Goal: Download file/media

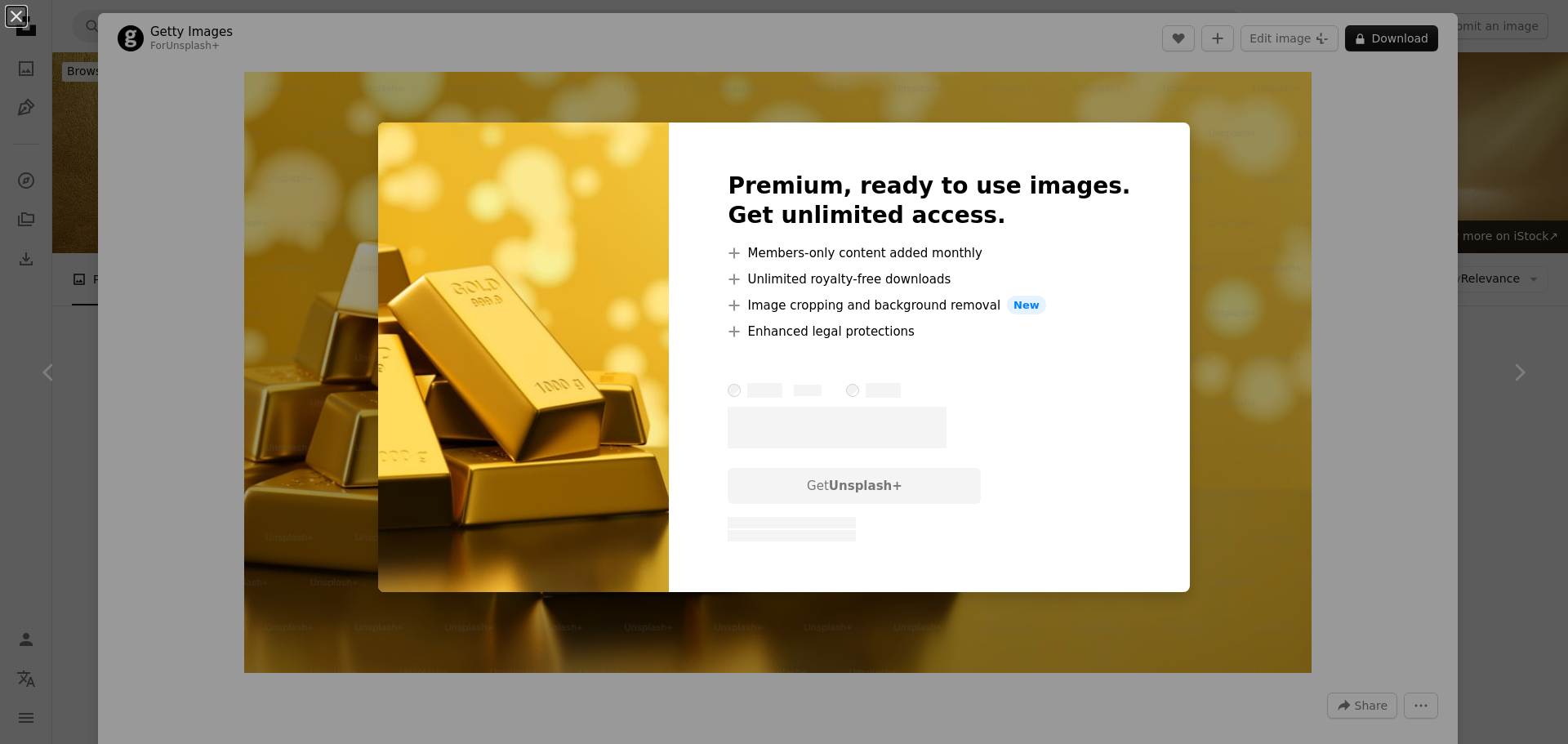
scroll to position [3236, 0]
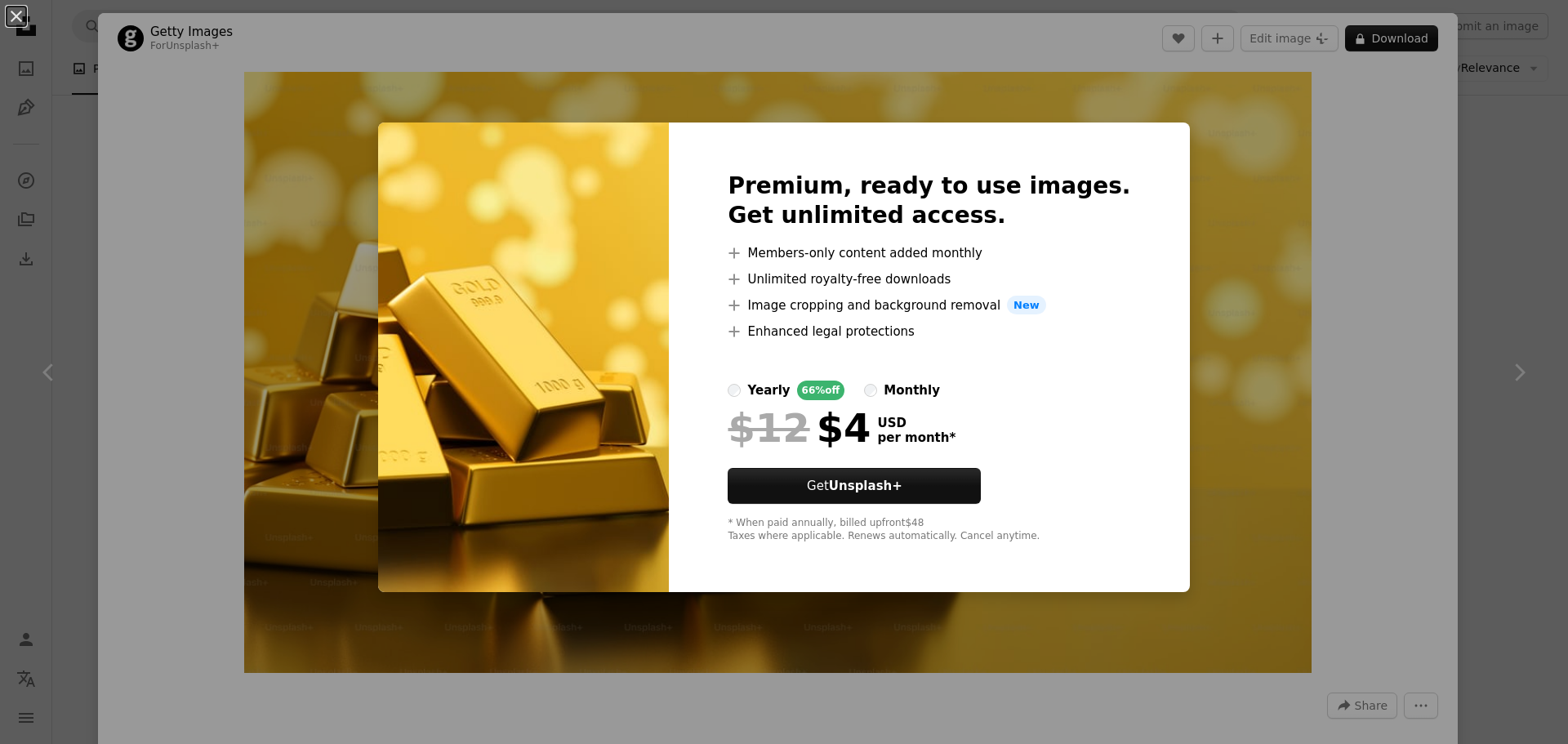
click at [1207, 241] on div "An X shape Premium, ready to use images. Get unlimited access. A plus sign Memb…" at bounding box center [784, 372] width 1568 height 744
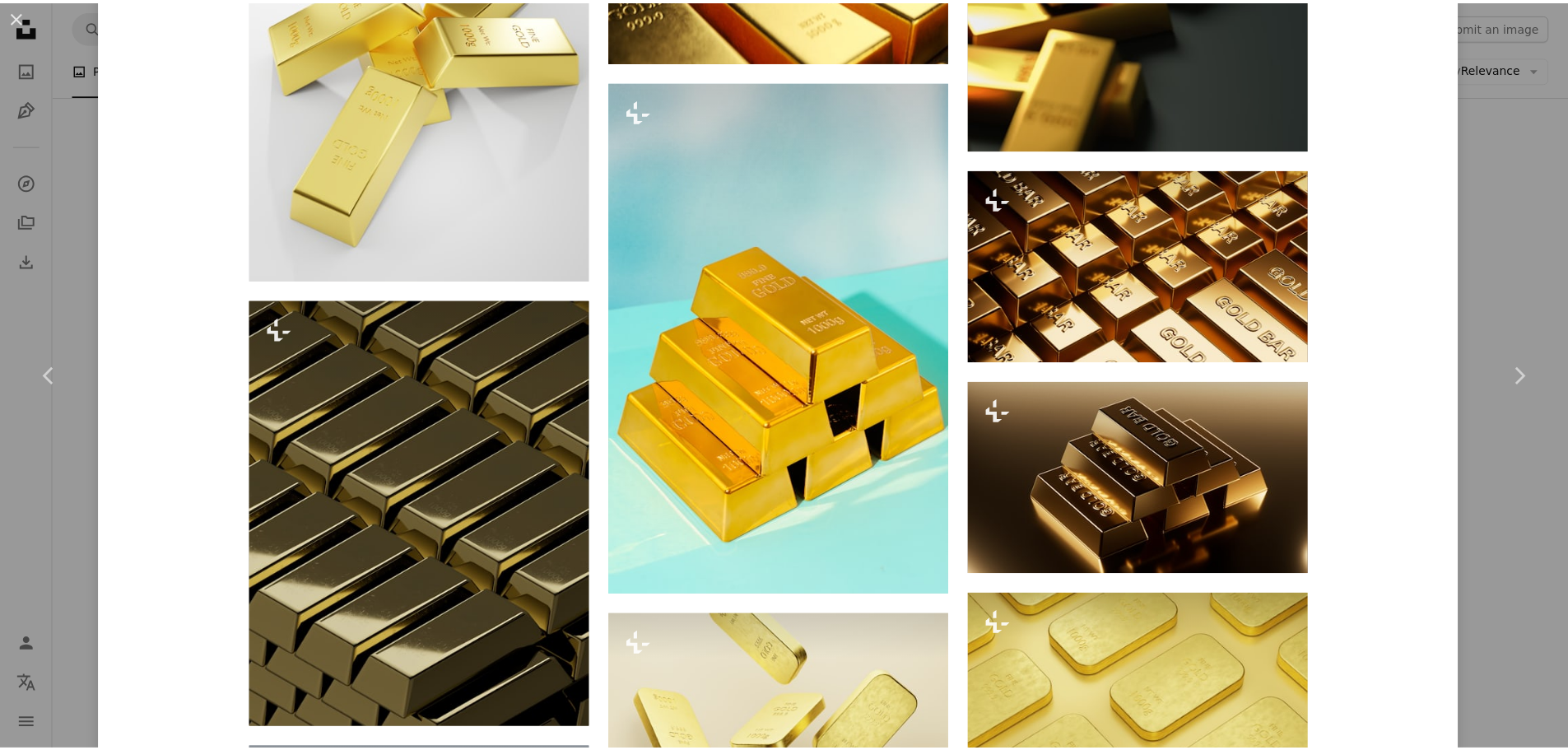
scroll to position [1316, 0]
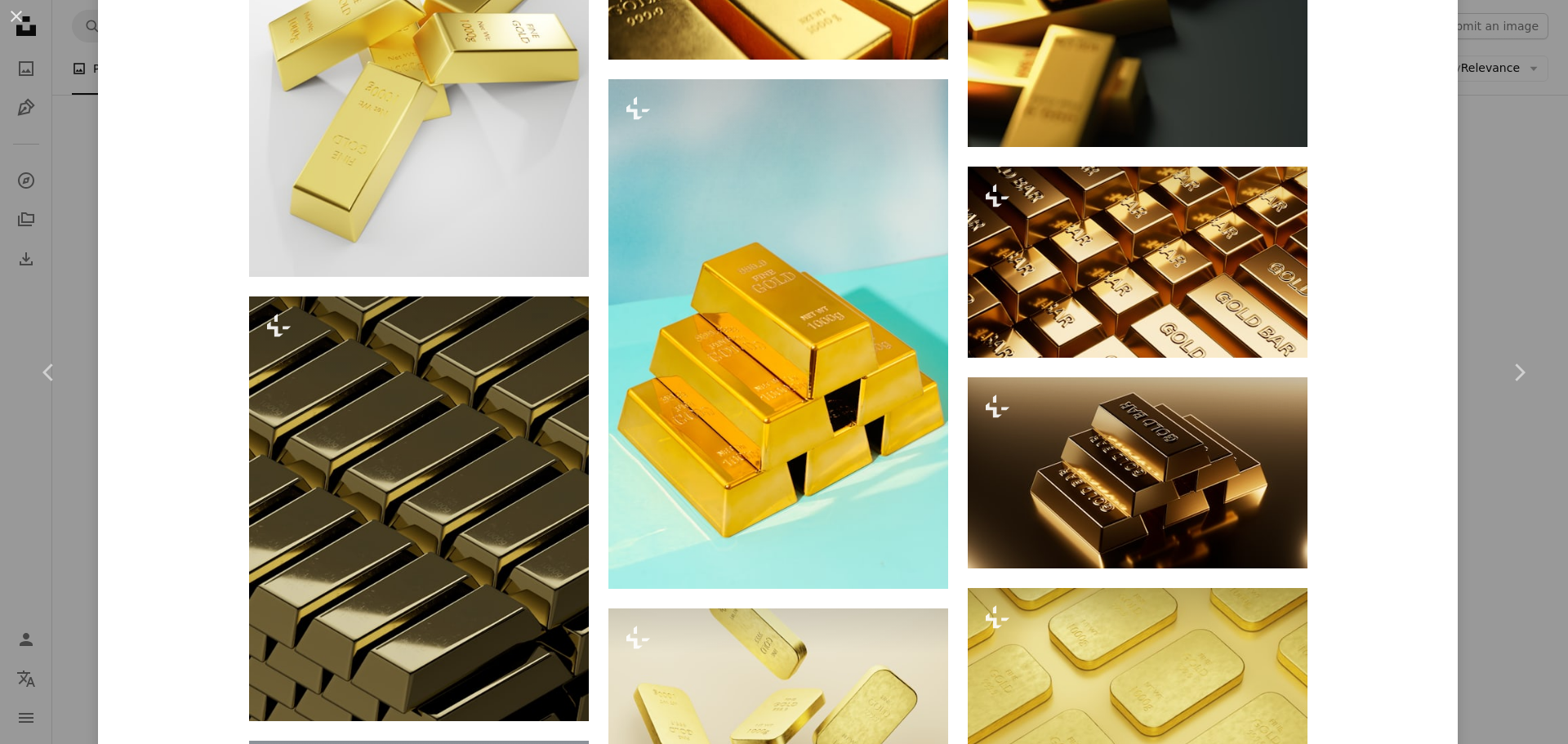
click at [1482, 195] on div "An X shape Chevron left Chevron right Getty Images For Unsplash+ A heart A plus…" at bounding box center [784, 372] width 1568 height 744
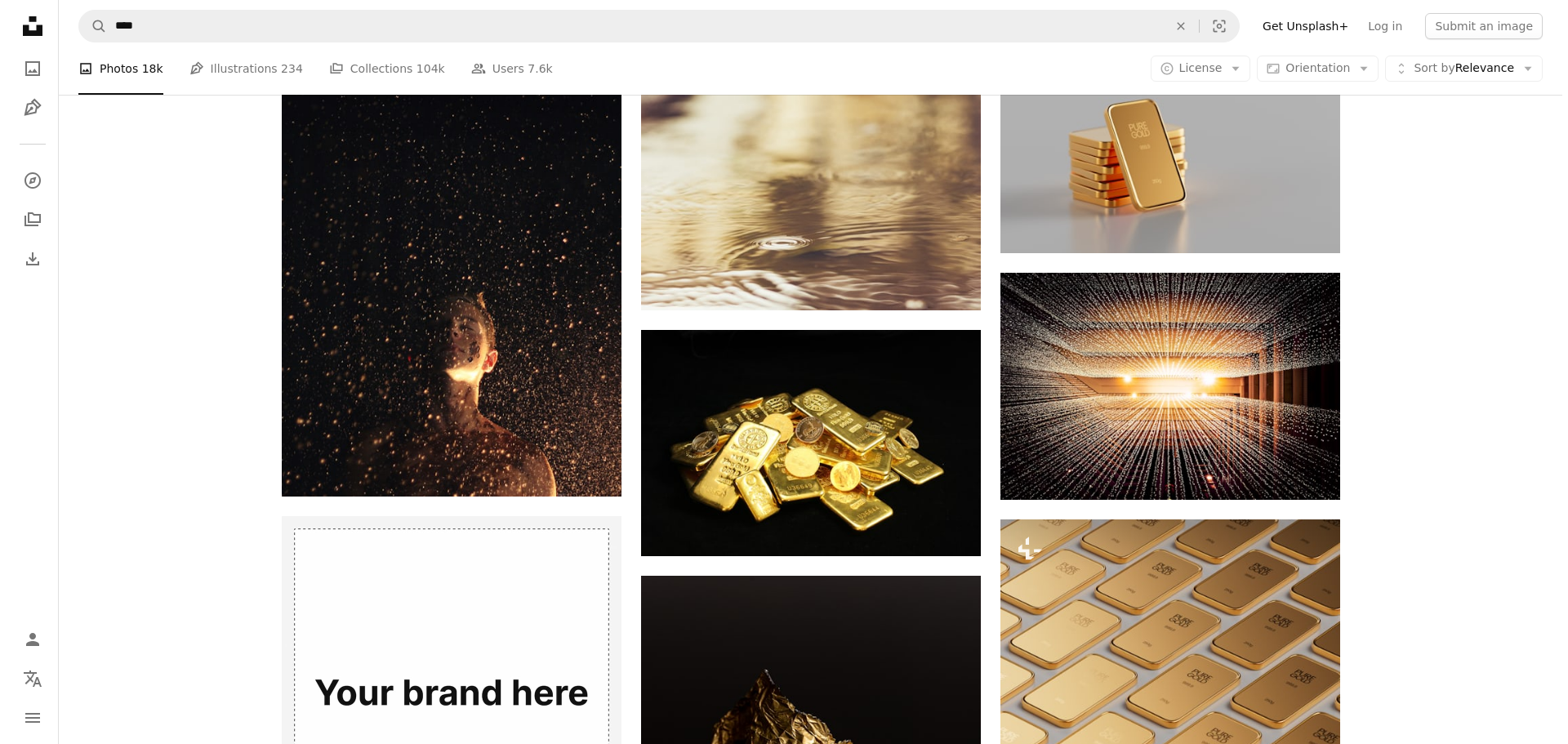
scroll to position [2909, 0]
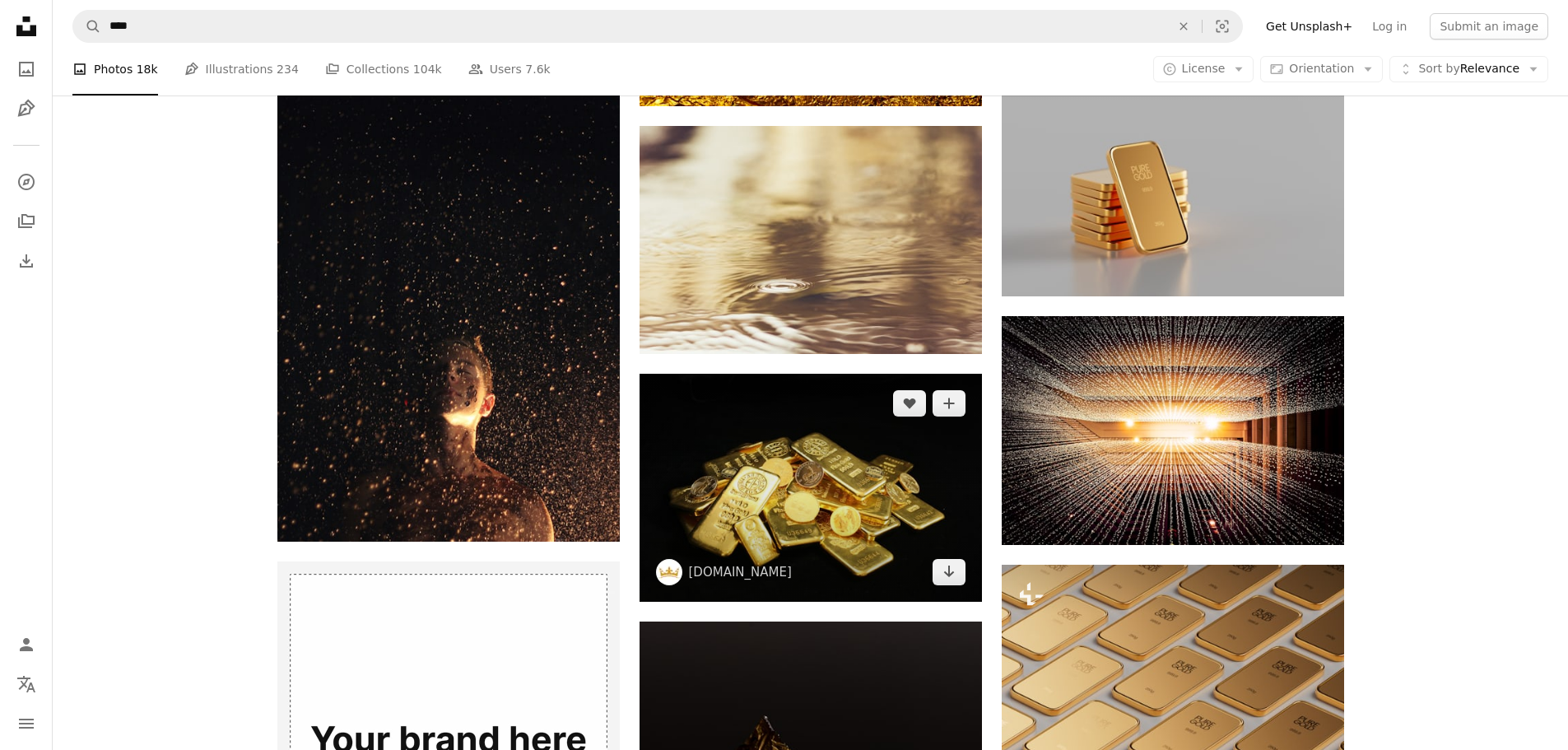
click at [869, 463] on img at bounding box center [811, 487] width 343 height 228
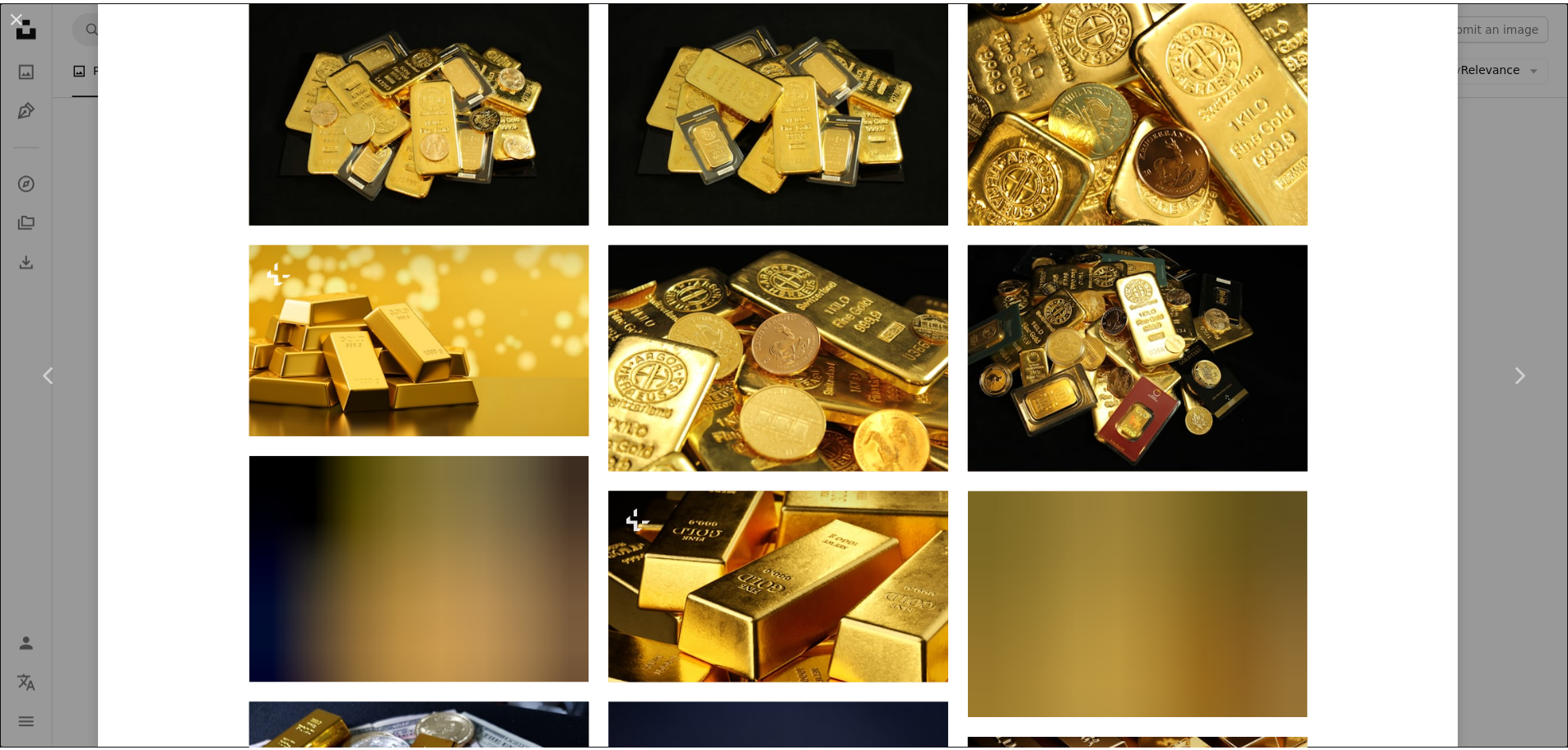
scroll to position [1069, 0]
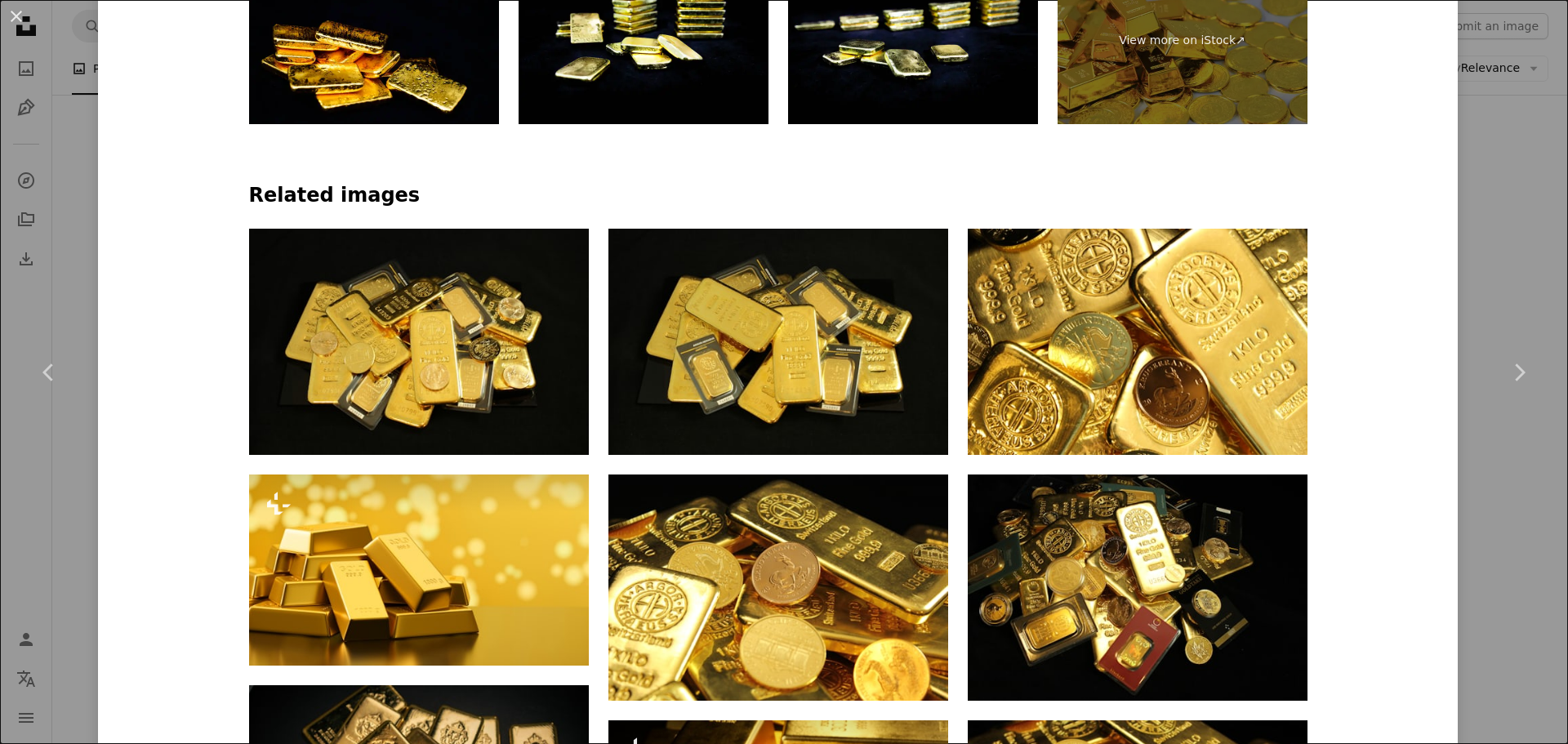
click at [1500, 78] on div "An X shape Chevron left Chevron right [DOMAIN_NAME] zlataky A heart A plus sign…" at bounding box center [784, 372] width 1568 height 744
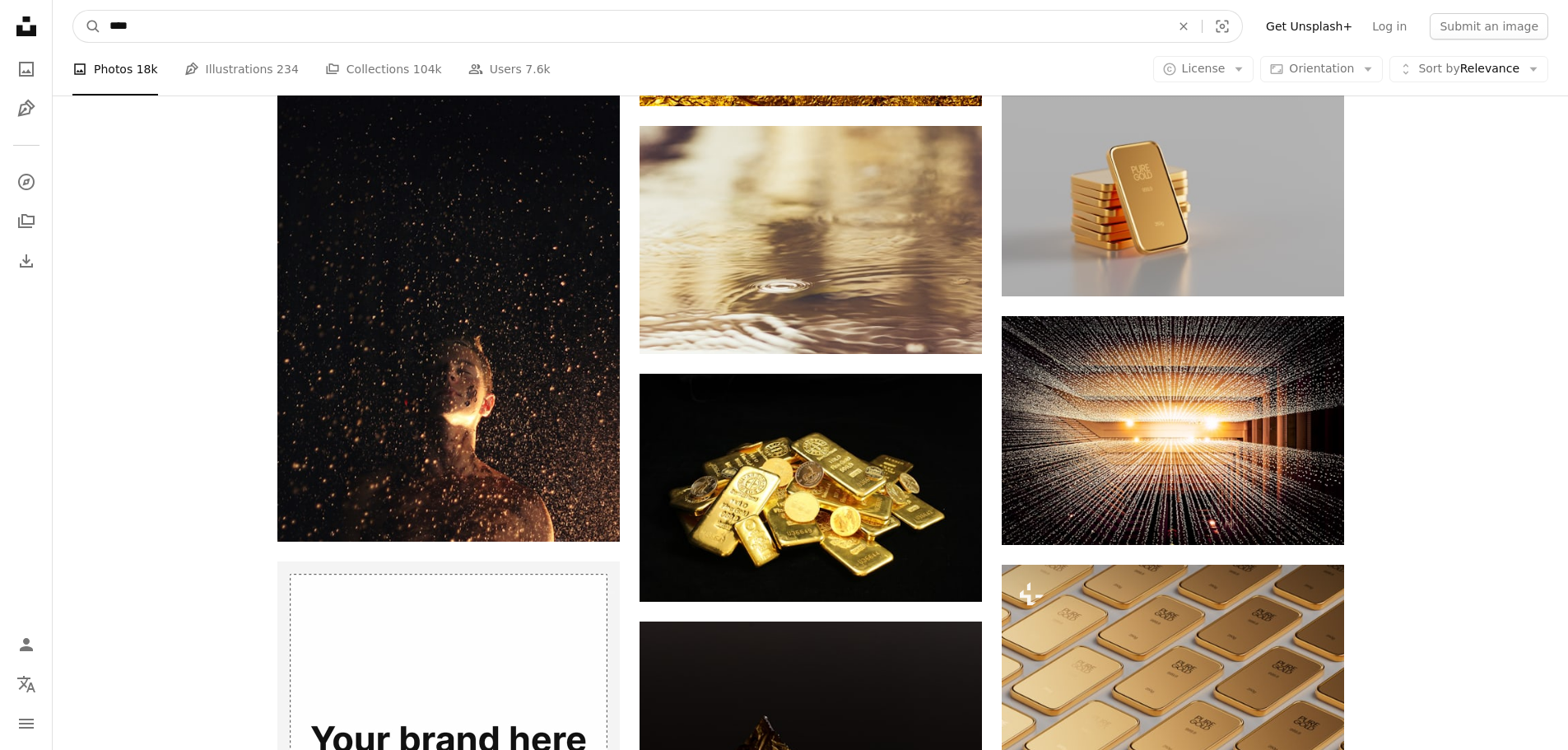
drag, startPoint x: 490, startPoint y: 21, endPoint x: 20, endPoint y: 18, distance: 470.0
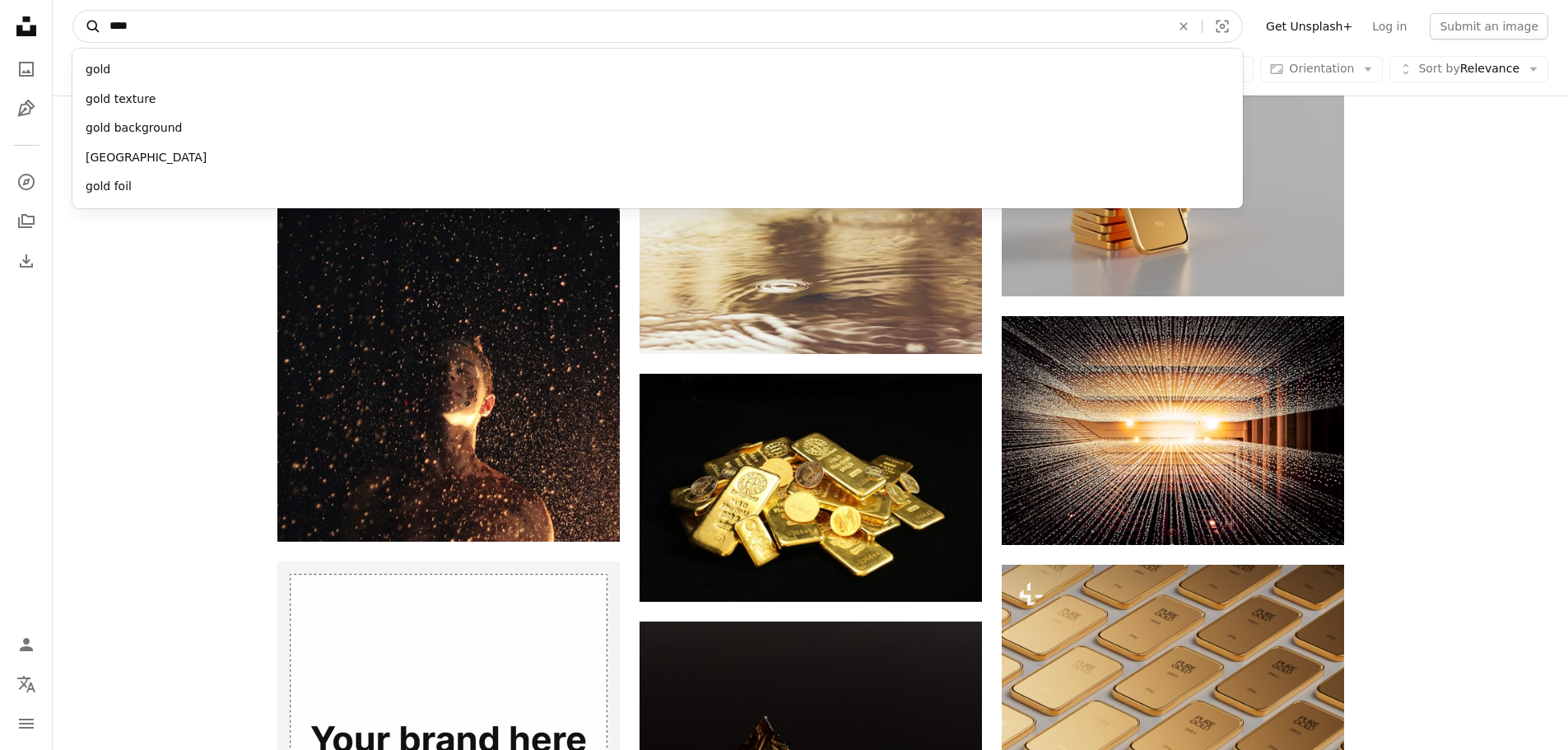
paste input "****"
type input "********"
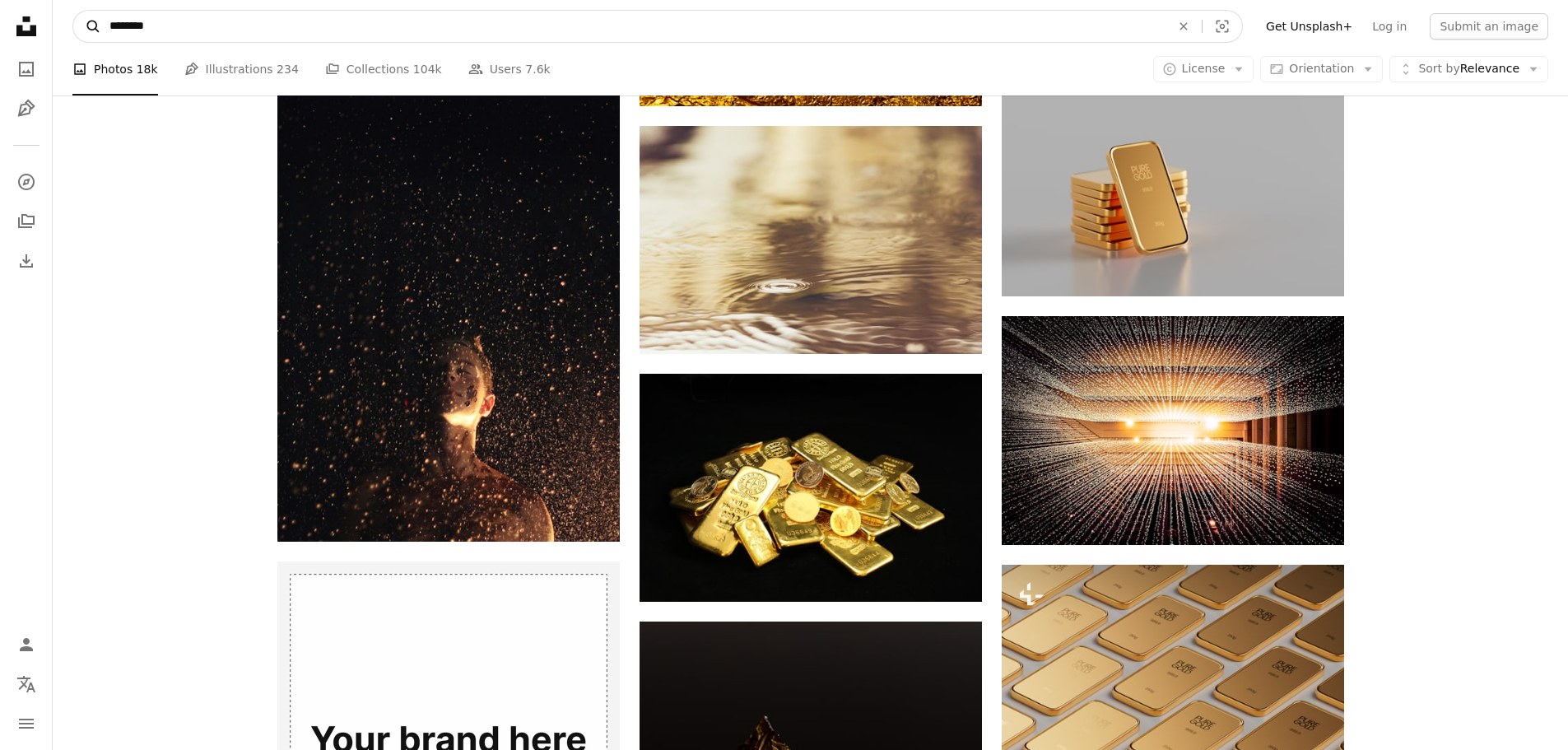
click button "A magnifying glass" at bounding box center [87, 26] width 28 height 31
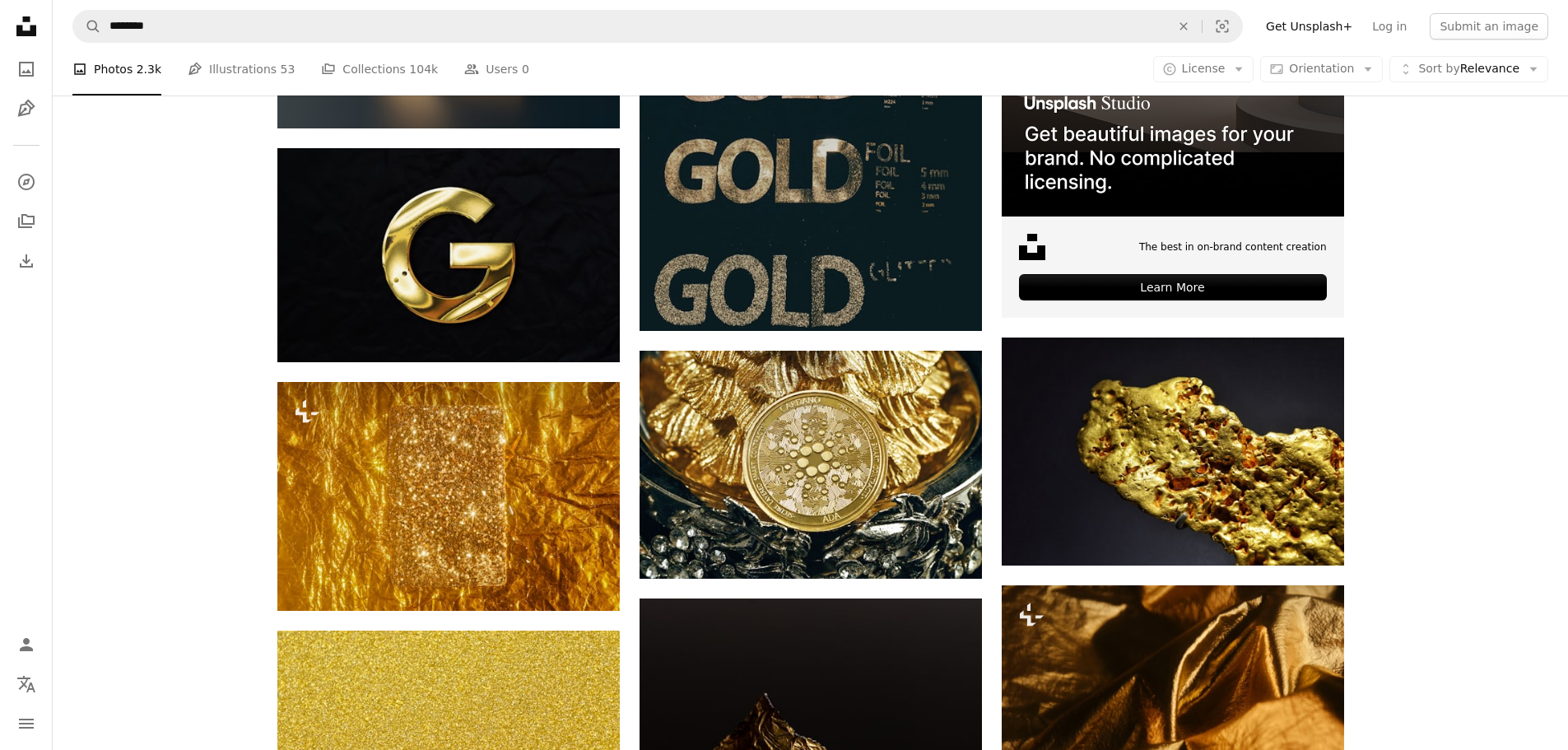
scroll to position [576, 0]
